Goal: Information Seeking & Learning: Learn about a topic

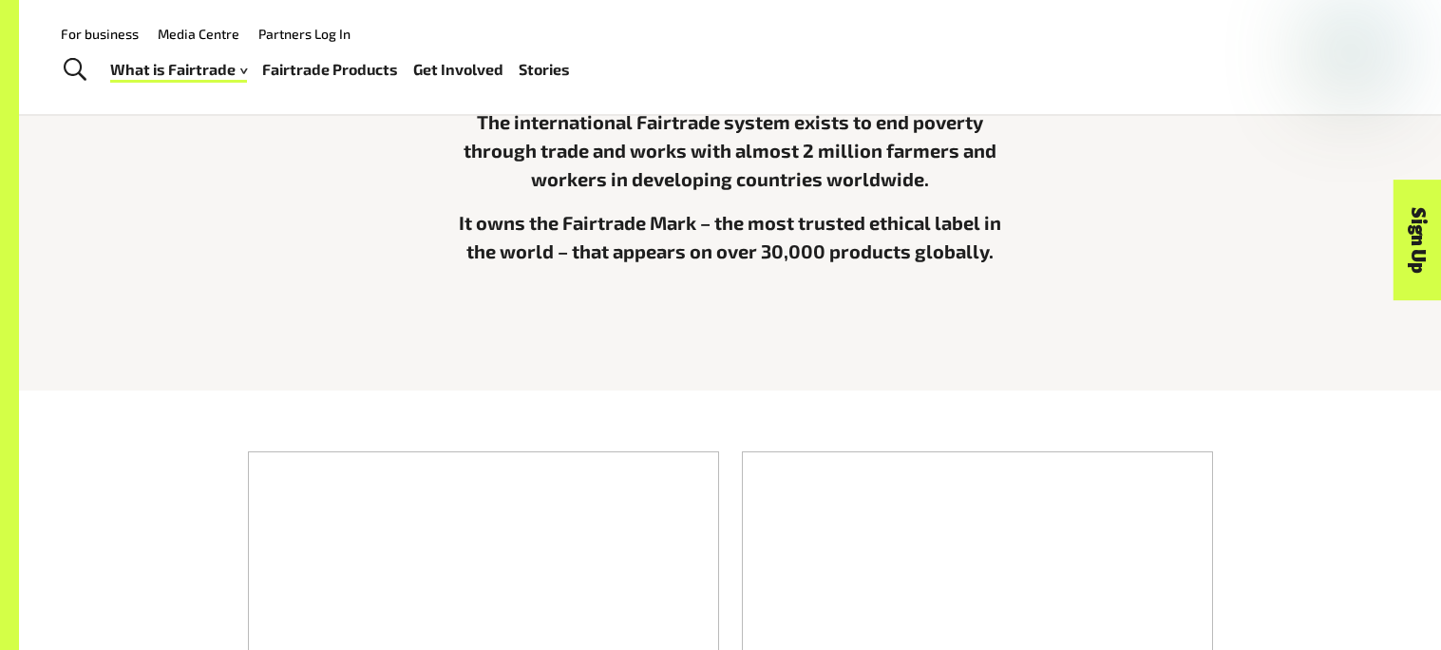
scroll to position [678, 0]
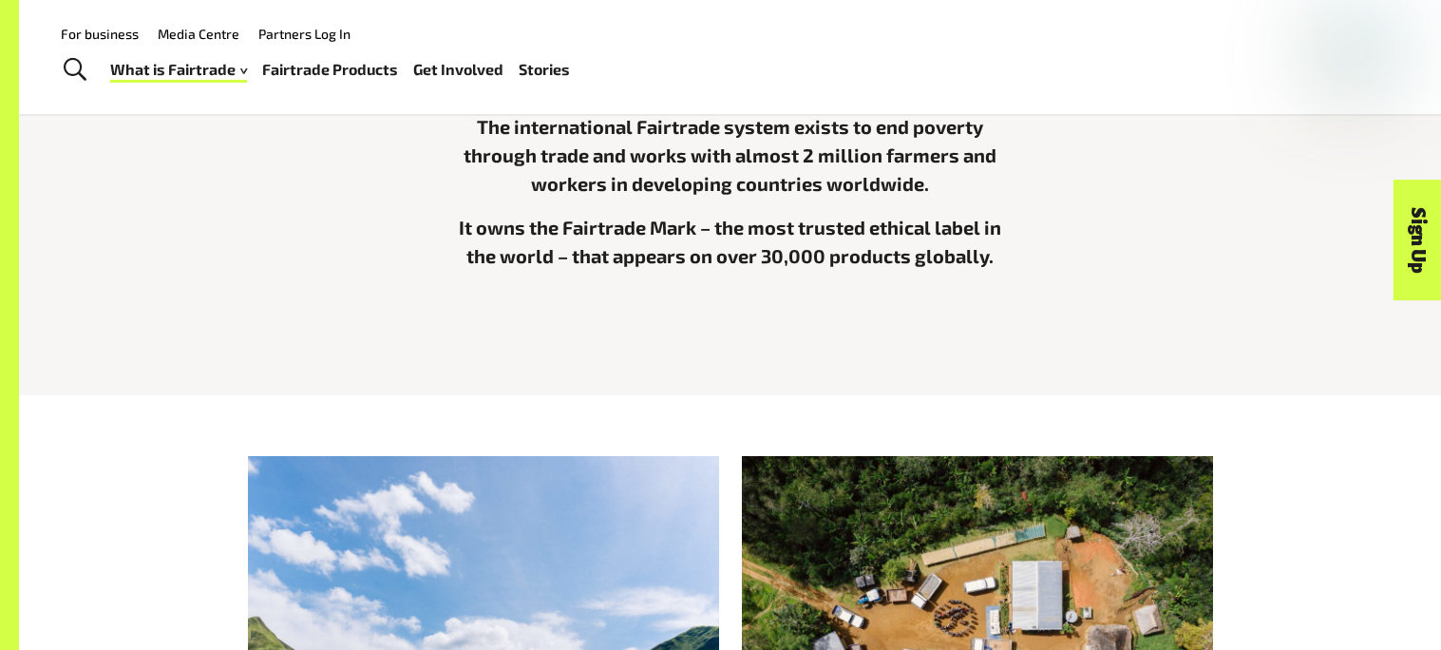
click at [358, 182] on div "What we do The international Fairtrade system exists to end poverty through tra…" at bounding box center [731, 173] width 1186 height 312
click at [344, 230] on div "What we do The international Fairtrade system exists to end poverty through tra…" at bounding box center [731, 173] width 1186 height 312
click at [604, 273] on div "The international Fairtrade system exists to end poverty through trade and work…" at bounding box center [731, 212] width 570 height 201
click at [601, 270] on div "The international Fairtrade system exists to end poverty through trade and work…" at bounding box center [731, 212] width 570 height 201
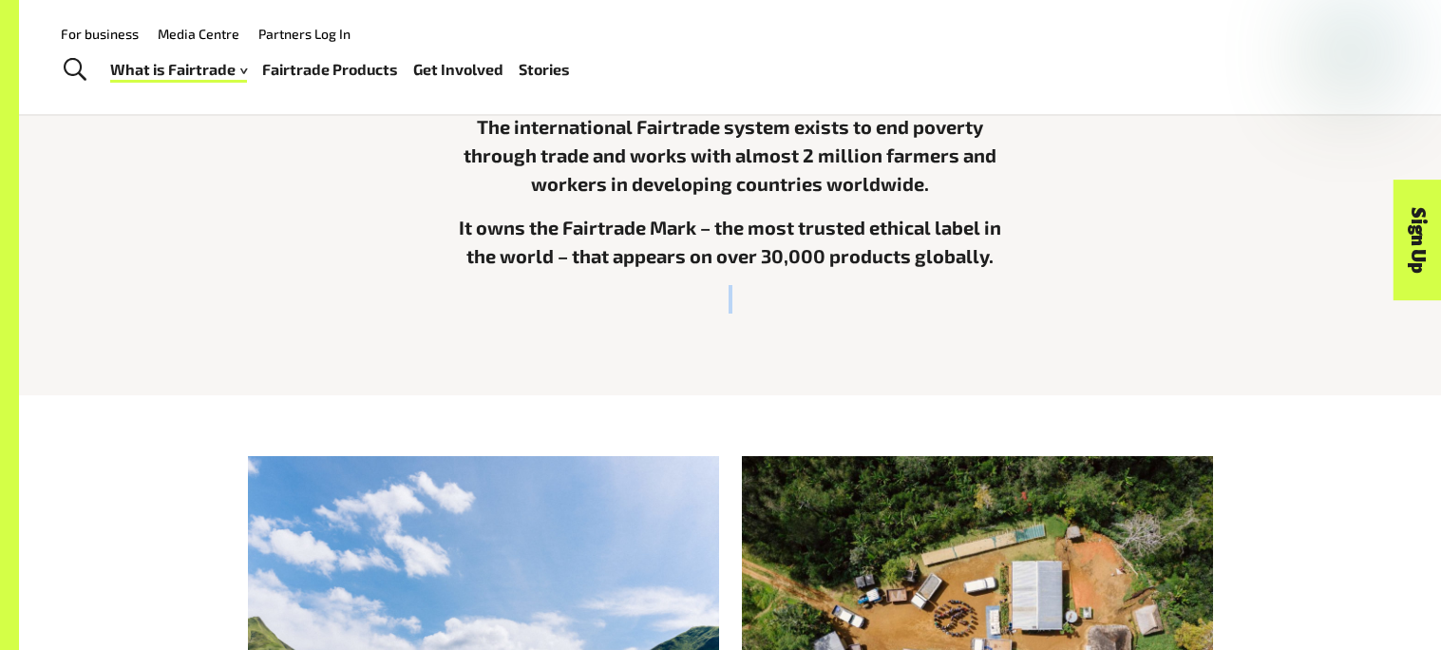
click at [658, 230] on p "It owns the Fairtrade Mark – the most trusted ethical label in the world – that…" at bounding box center [731, 241] width 570 height 57
click at [925, 255] on p "It owns the Fairtrade Mark – the most trusted ethical label in the world – that…" at bounding box center [731, 241] width 570 height 57
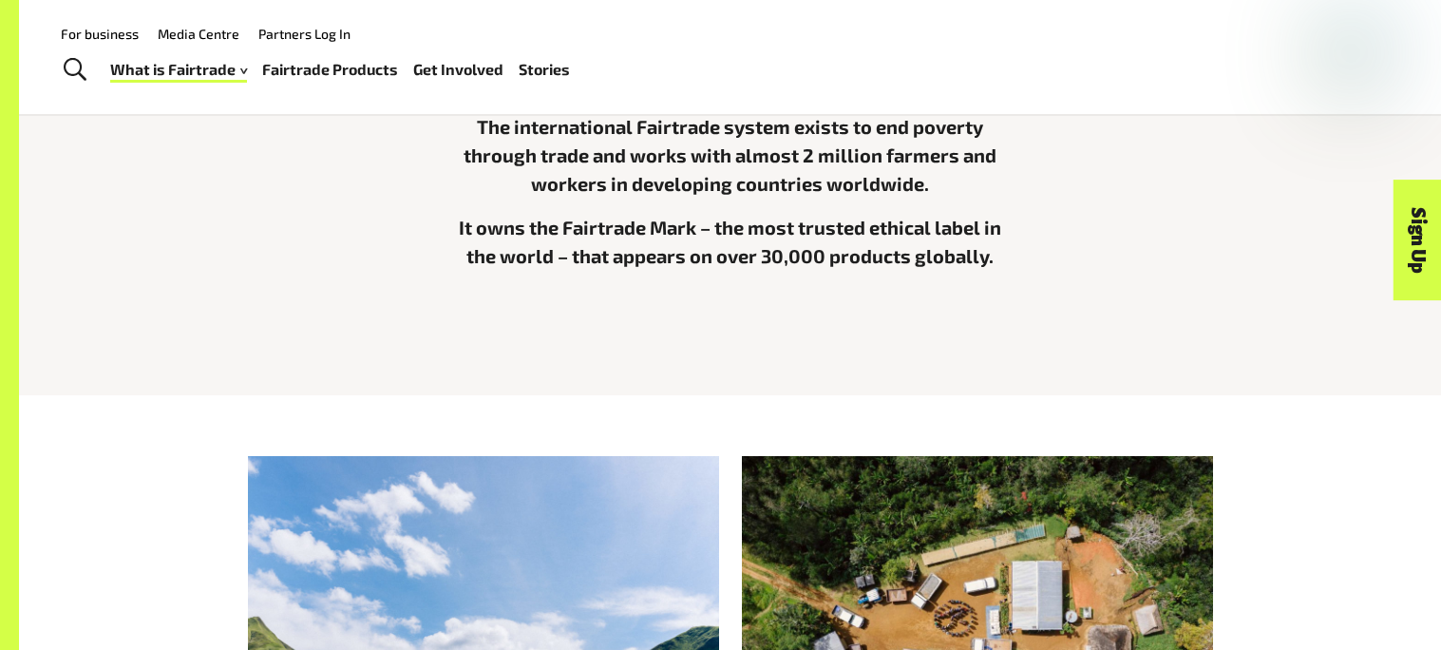
click at [925, 255] on p "It owns the Fairtrade Mark – the most trusted ethical label in the world – that…" at bounding box center [731, 241] width 570 height 57
click at [912, 259] on p "It owns the Fairtrade Mark – the most trusted ethical label in the world – that…" at bounding box center [731, 241] width 570 height 57
click at [917, 254] on p "It owns the Fairtrade Mark – the most trusted ethical label in the world – that…" at bounding box center [731, 241] width 570 height 57
drag, startPoint x: 917, startPoint y: 256, endPoint x: 927, endPoint y: 266, distance: 14.8
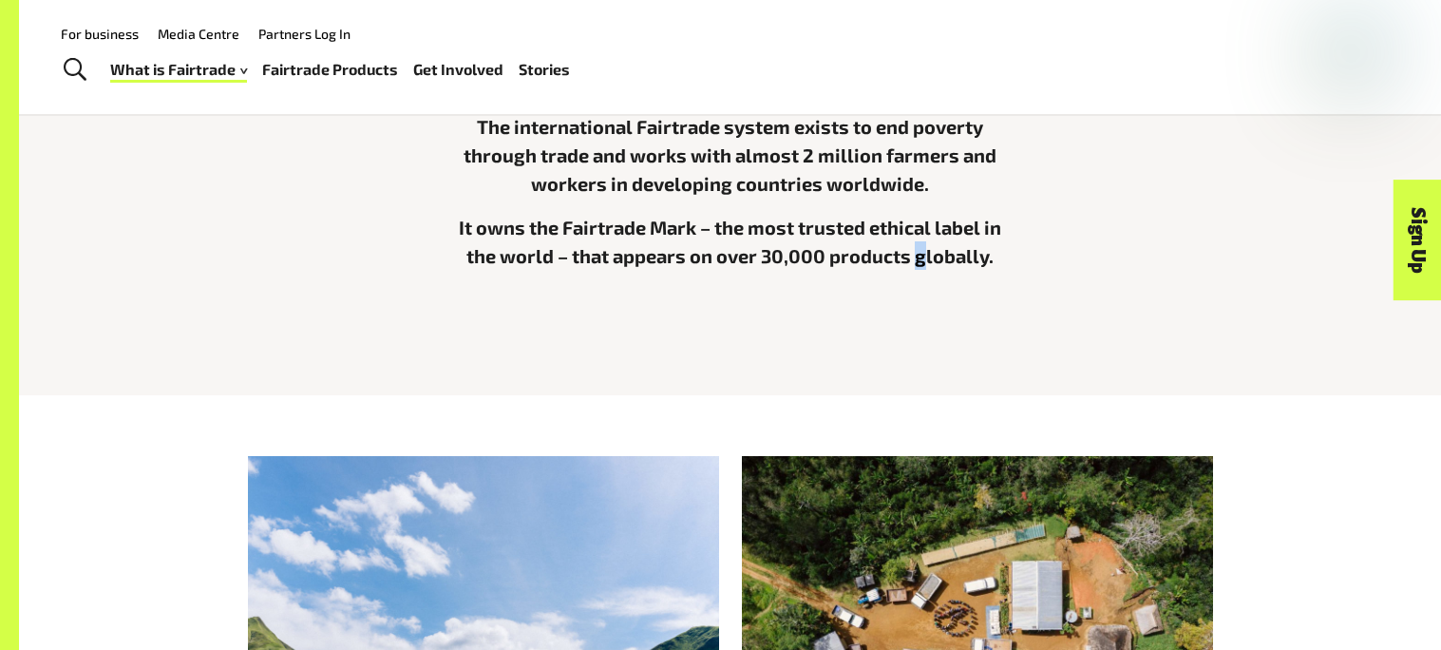
click at [927, 266] on p "It owns the Fairtrade Mark – the most trusted ethical label in the world – that…" at bounding box center [731, 241] width 570 height 57
click at [924, 259] on p "It owns the Fairtrade Mark – the most trusted ethical label in the world – that…" at bounding box center [731, 241] width 570 height 57
click at [1017, 268] on div "What we do The international Fairtrade system exists to end poverty through tra…" at bounding box center [730, 173] width 593 height 312
click at [964, 256] on p "It owns the Fairtrade Mark – the most trusted ethical label in the world – that…" at bounding box center [731, 241] width 570 height 57
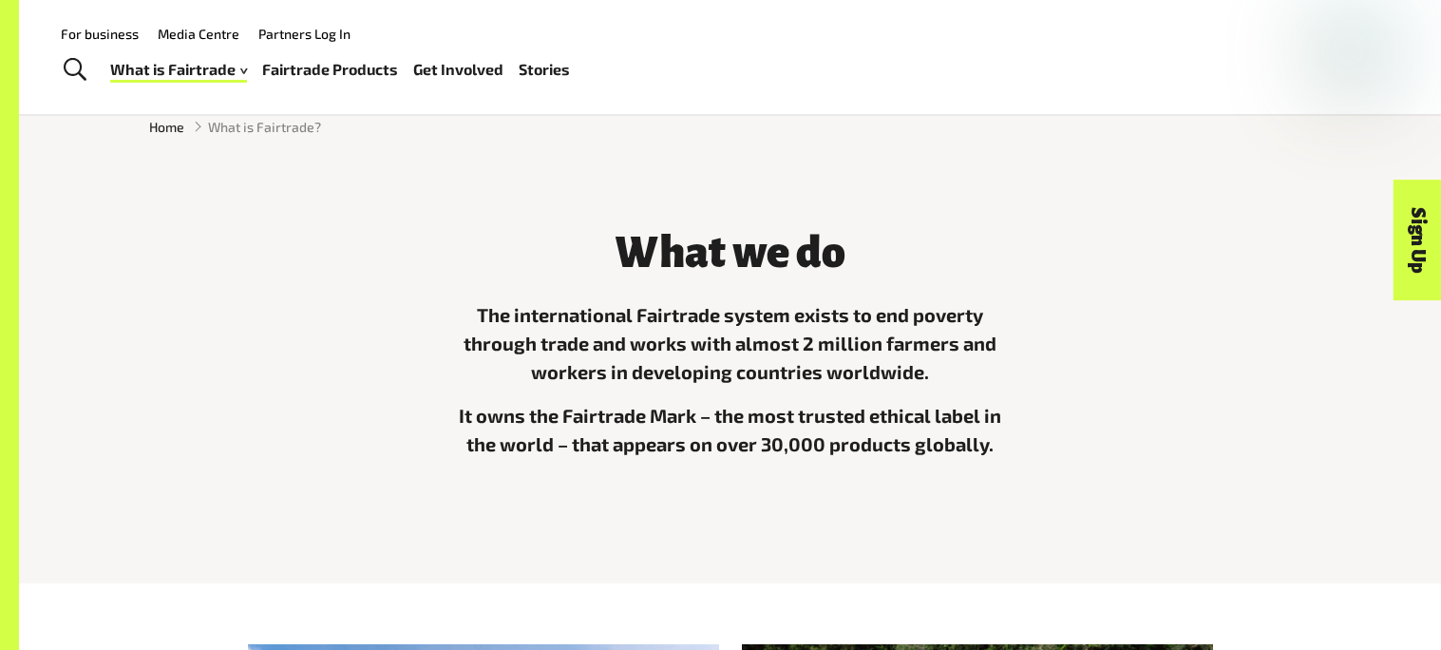
scroll to position [488, 0]
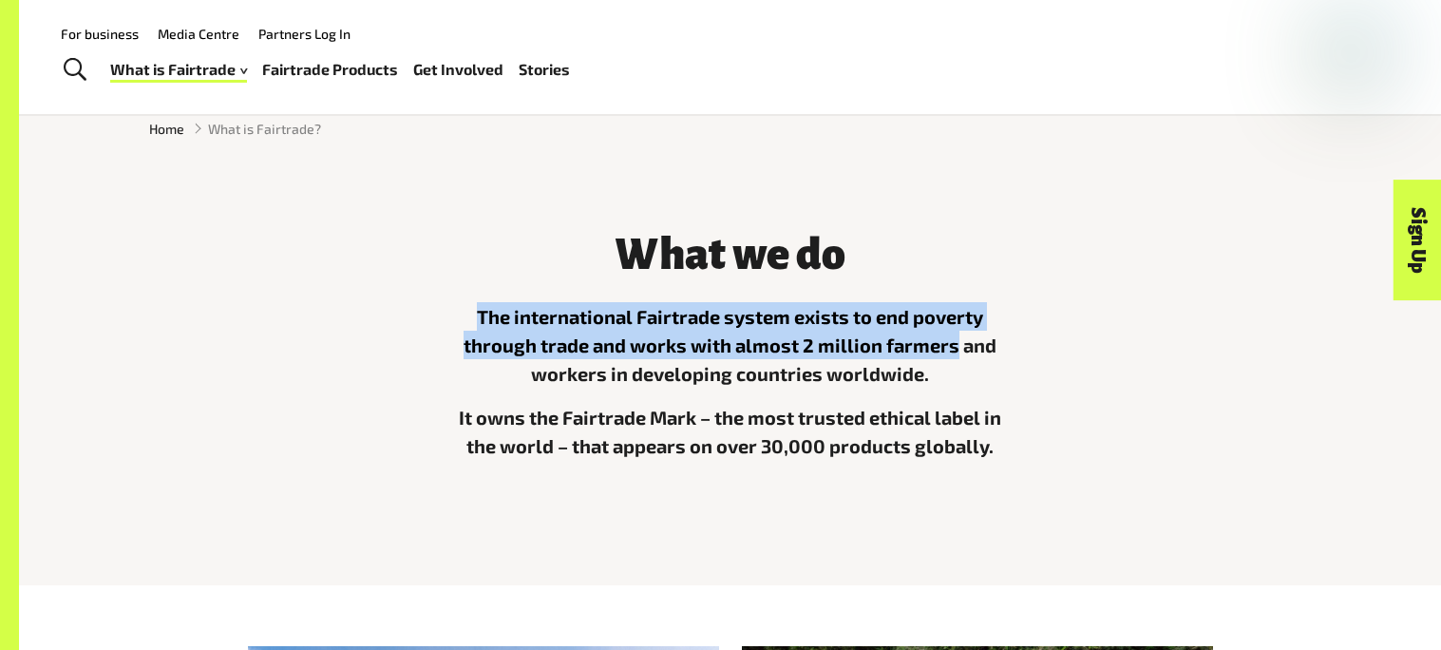
drag, startPoint x: 480, startPoint y: 312, endPoint x: 958, endPoint y: 349, distance: 479.4
click at [958, 349] on p "The international Fairtrade system exists to end poverty through trade and work…" at bounding box center [731, 345] width 570 height 86
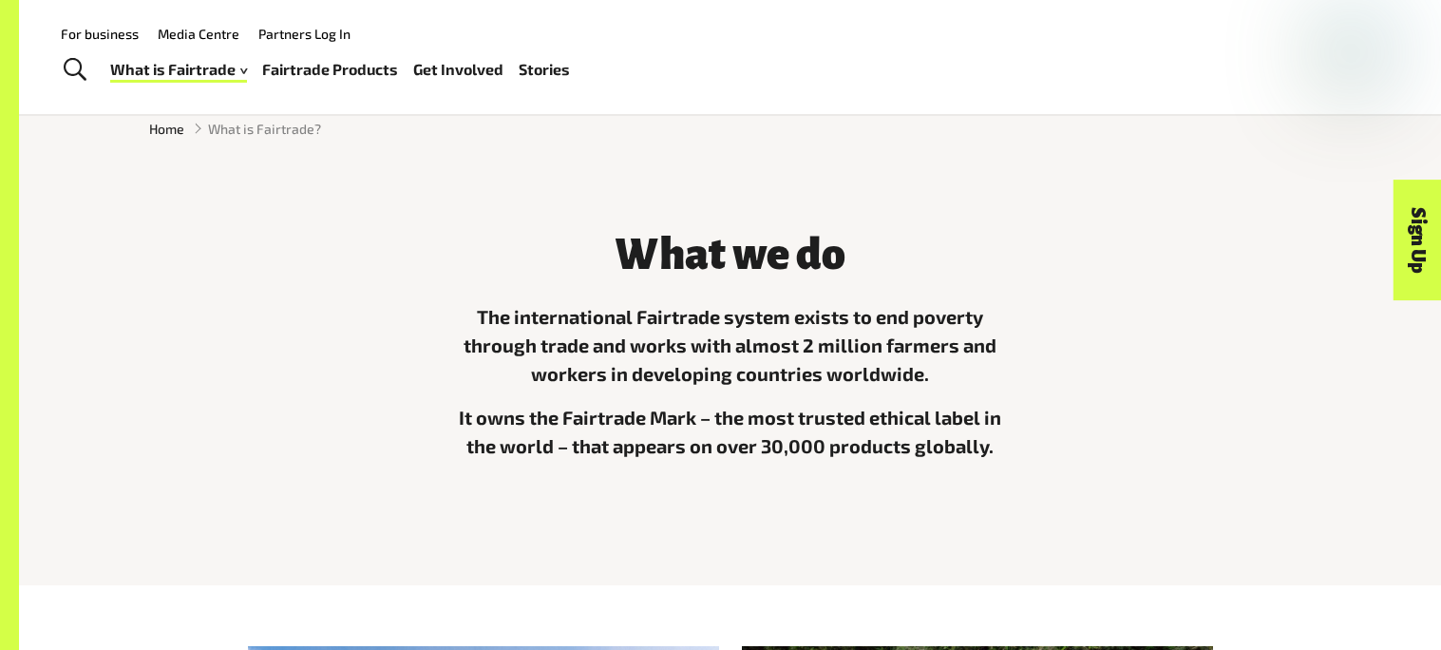
drag, startPoint x: 635, startPoint y: 316, endPoint x: 812, endPoint y: 334, distance: 178.5
click at [812, 334] on p "The international Fairtrade system exists to end poverty through trade and work…" at bounding box center [731, 345] width 570 height 86
click at [639, 310] on p "The international Fairtrade system exists to end poverty through trade and work…" at bounding box center [731, 345] width 570 height 86
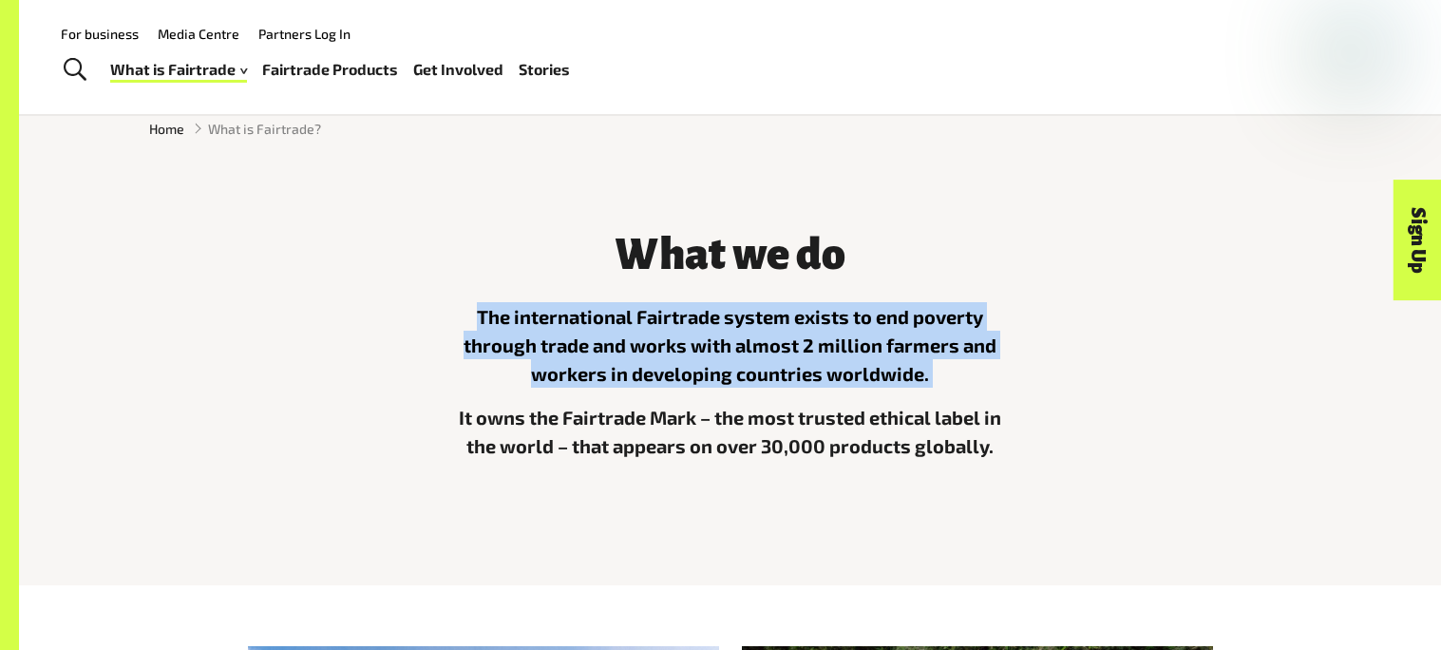
click at [639, 310] on p "The international Fairtrade system exists to end poverty through trade and work…" at bounding box center [731, 345] width 570 height 86
drag, startPoint x: 637, startPoint y: 314, endPoint x: 932, endPoint y: 373, distance: 301.5
click at [932, 373] on p "The international Fairtrade system exists to end poverty through trade and work…" at bounding box center [731, 345] width 570 height 86
copy p "Fairtrade system exists to end poverty through trade and works with almost 2 mi…"
